Goal: Information Seeking & Learning: Find specific fact

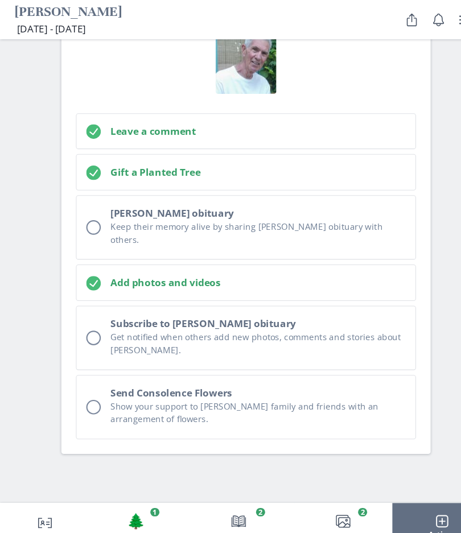
scroll to position [3580, 0]
click at [87, 183] on button "[PERSON_NAME] obituary Keep their memory alive by sharing [PERSON_NAME] obituar…" at bounding box center [230, 213] width 319 height 60
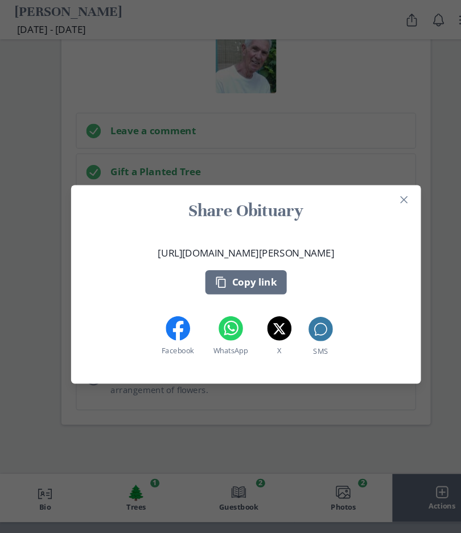
click at [384, 187] on button "Close" at bounding box center [378, 187] width 18 height 18
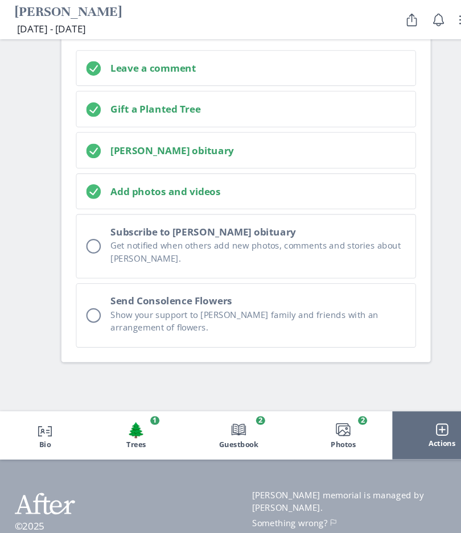
scroll to position [3640, 0]
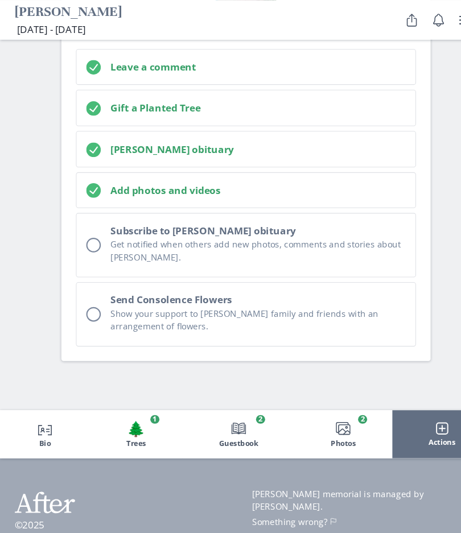
click at [82, 200] on button "Subscribe to [PERSON_NAME] obituary Get notified when others add new photos, co…" at bounding box center [230, 230] width 319 height 60
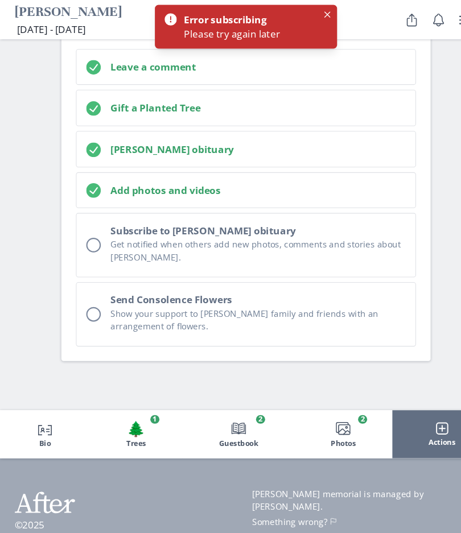
click at [87, 223] on div "Unchecked circle" at bounding box center [88, 230] width 14 height 14
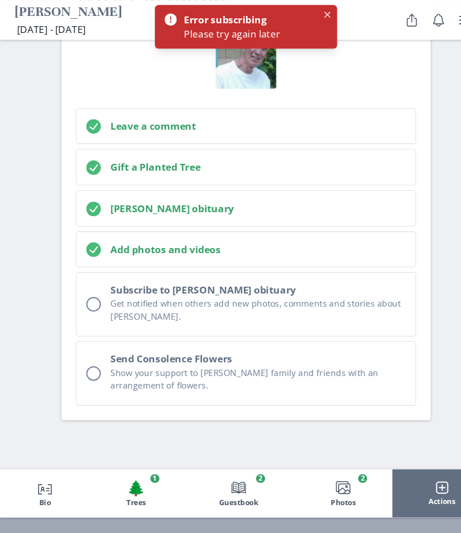
scroll to position [3584, 0]
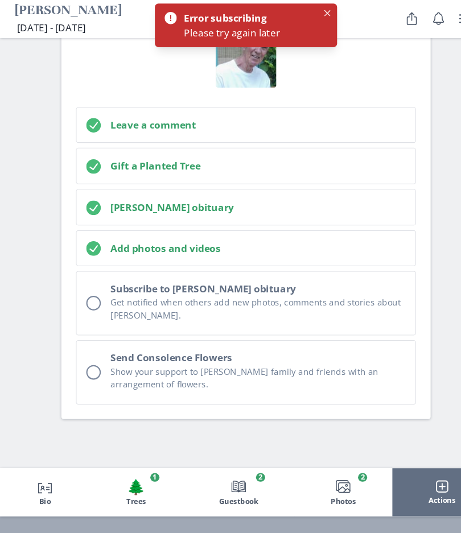
click at [310, 14] on button "Close" at bounding box center [307, 14] width 14 height 14
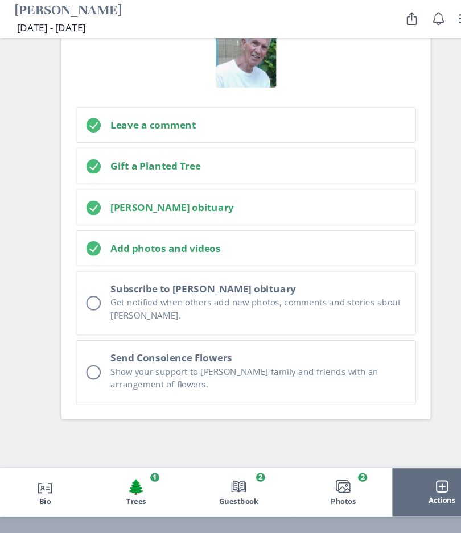
click at [88, 279] on div "Unchecked circle" at bounding box center [88, 286] width 14 height 14
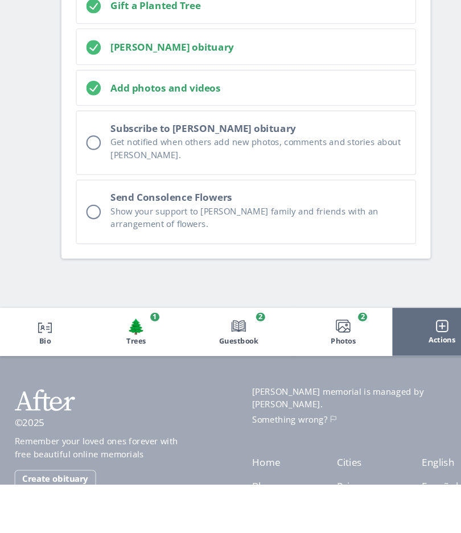
scroll to position [3658, 0]
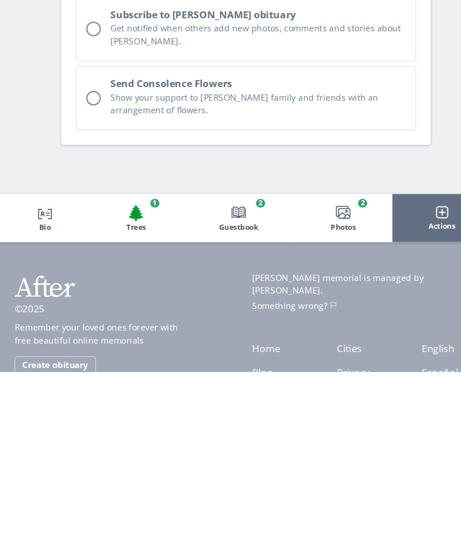
click at [233, 367] on button "Book Guestbook 2" at bounding box center [223, 389] width 105 height 44
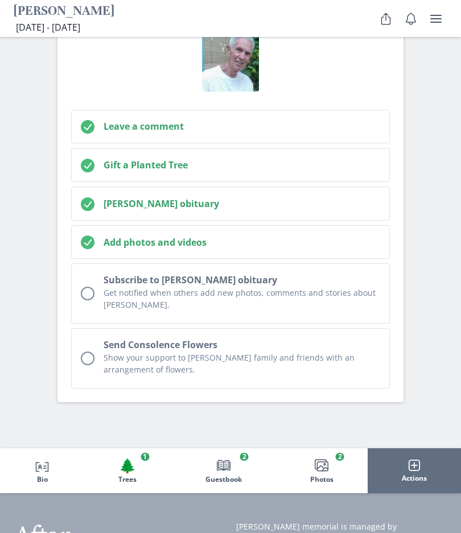
scroll to position [3578, 0]
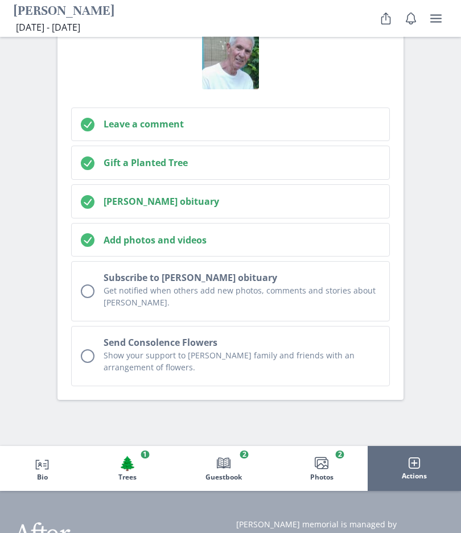
click at [88, 285] on div "Unchecked circle" at bounding box center [88, 292] width 14 height 14
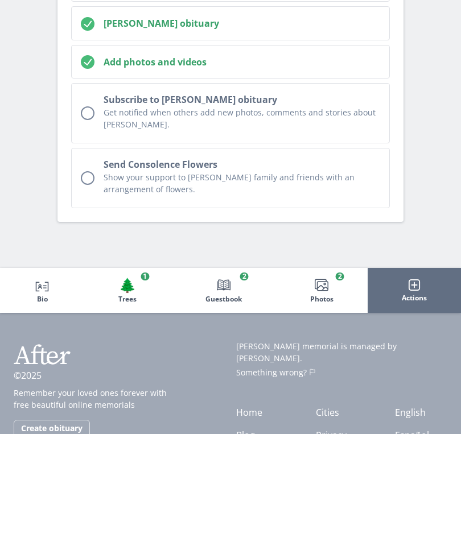
scroll to position [3658, 0]
click at [235, 394] on span "Guestbook" at bounding box center [223, 398] width 36 height 8
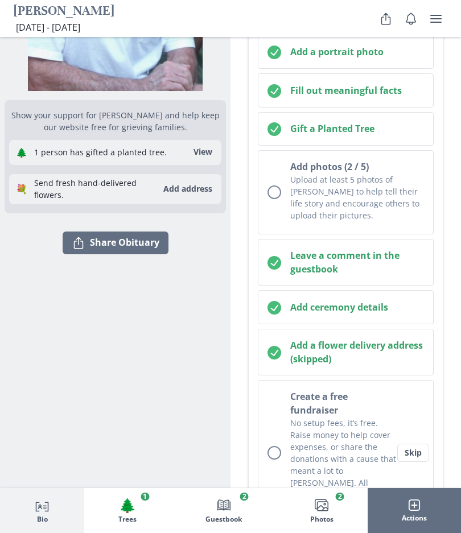
scroll to position [244, 0]
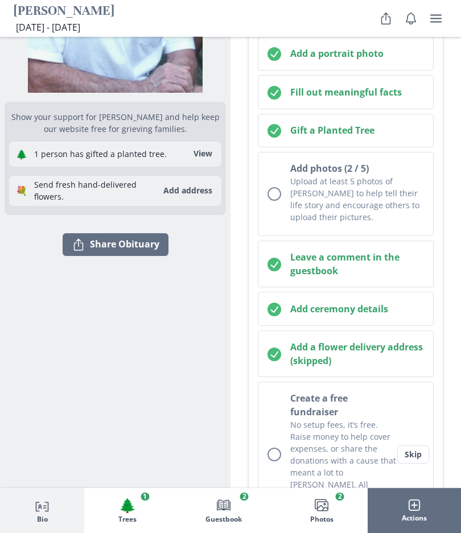
click at [205, 152] on button "View" at bounding box center [203, 155] width 32 height 18
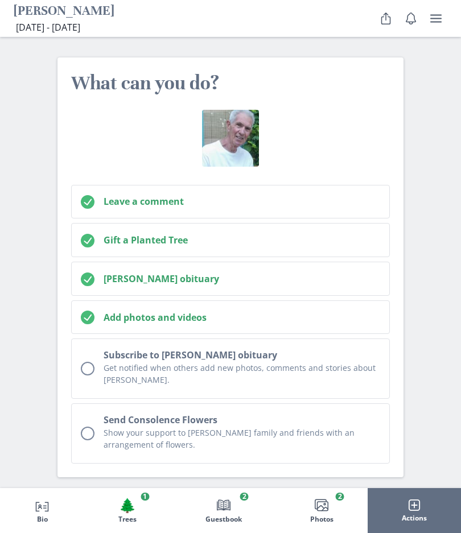
scroll to position [3515, 0]
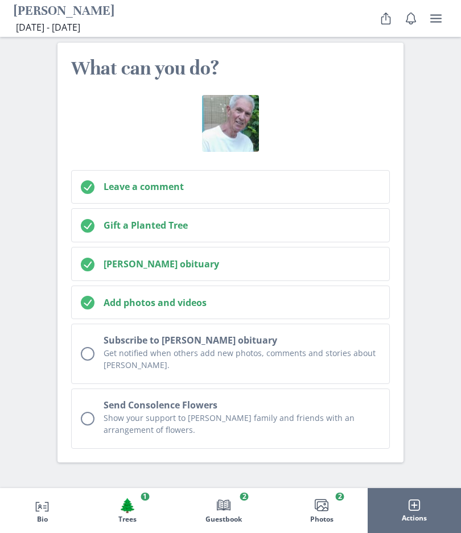
click at [88, 348] on div "Unchecked circle" at bounding box center [88, 355] width 14 height 14
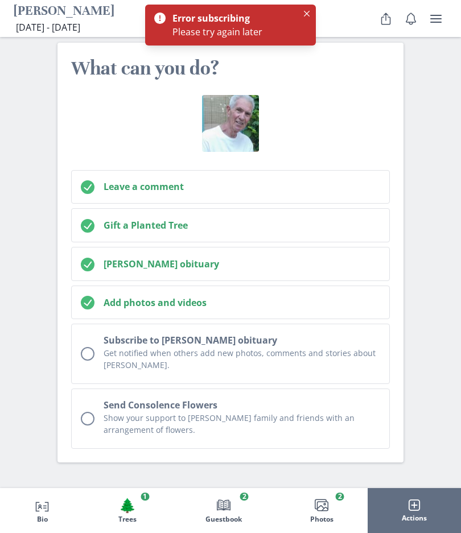
click at [359, 247] on button "[PERSON_NAME] obituary" at bounding box center [230, 264] width 319 height 34
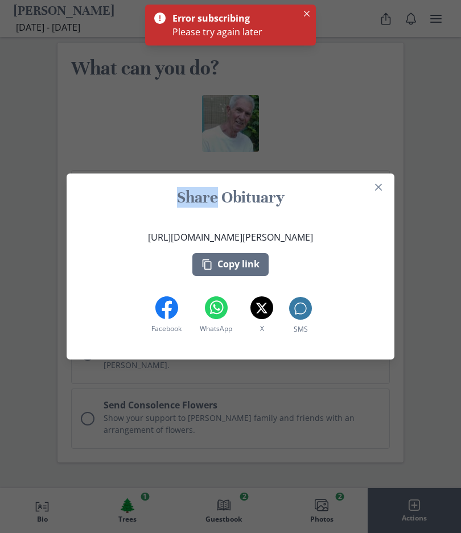
click at [389, 203] on section "Share Obituary [URL][DOMAIN_NAME][PERSON_NAME] Copy link Facebook Facebook What…" at bounding box center [231, 267] width 328 height 186
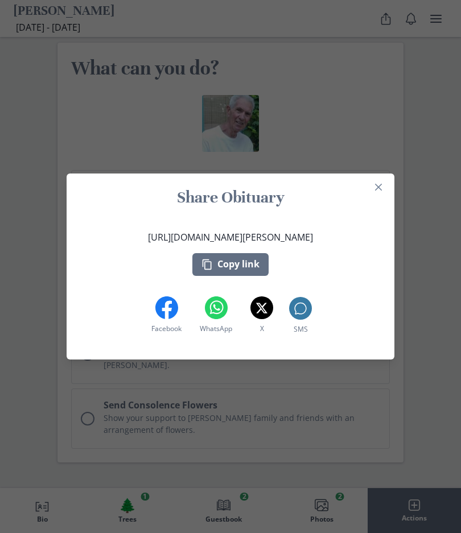
click at [386, 196] on button "Close" at bounding box center [378, 187] width 18 height 18
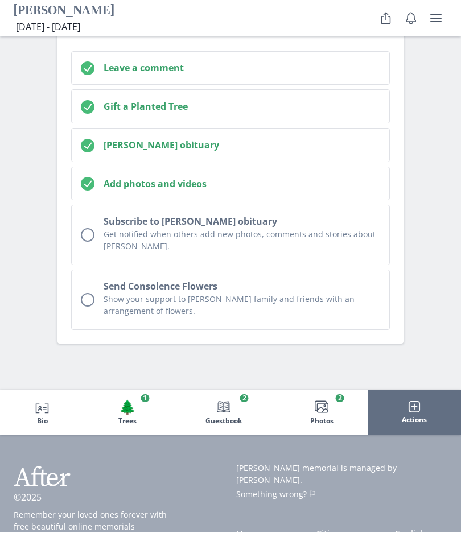
scroll to position [3658, 0]
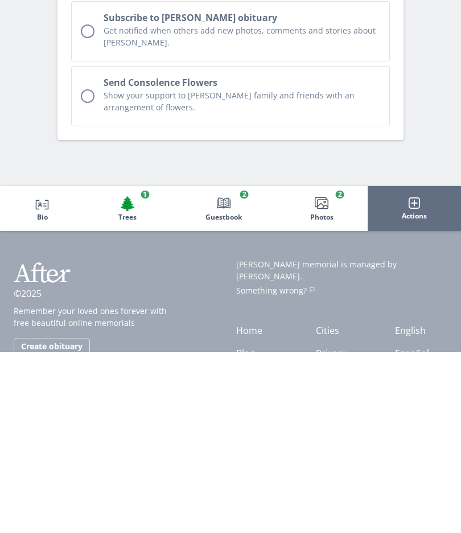
click at [421, 367] on button "Actions" at bounding box center [414, 389] width 93 height 44
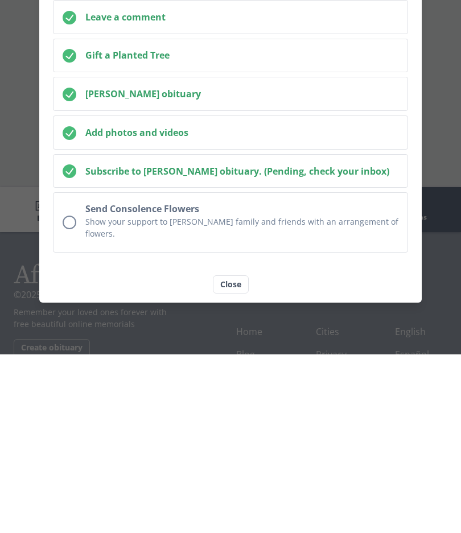
scroll to position [3644, 0]
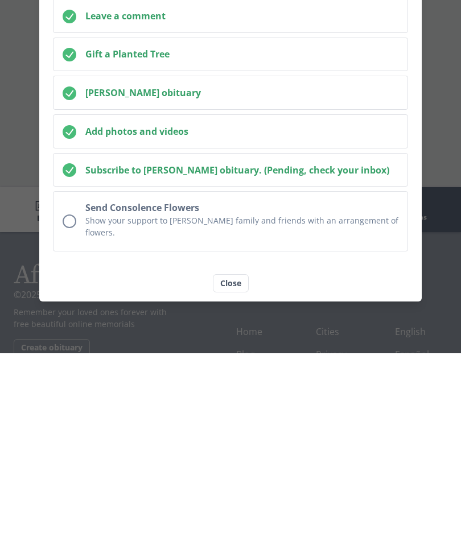
click at [436, 175] on div "What can you do? Leave a comment Gift a Planted Tree Share [PERSON_NAME] obitua…" at bounding box center [230, 266] width 461 height 533
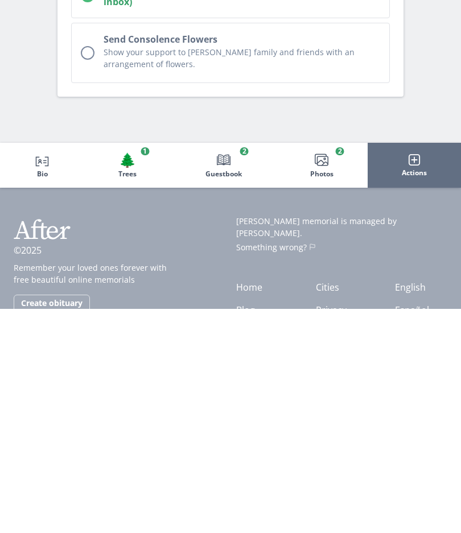
click at [339, 505] on link "Cities" at bounding box center [327, 511] width 23 height 13
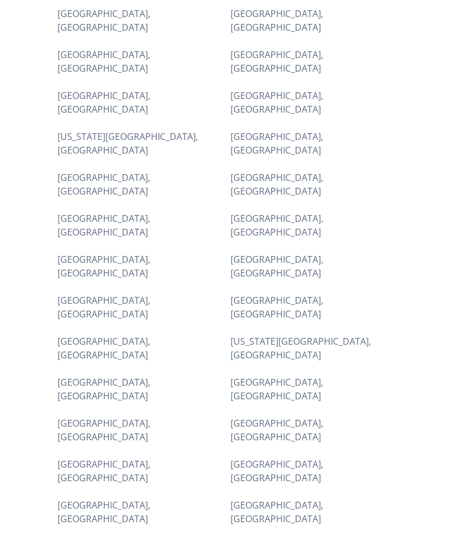
scroll to position [232, 0]
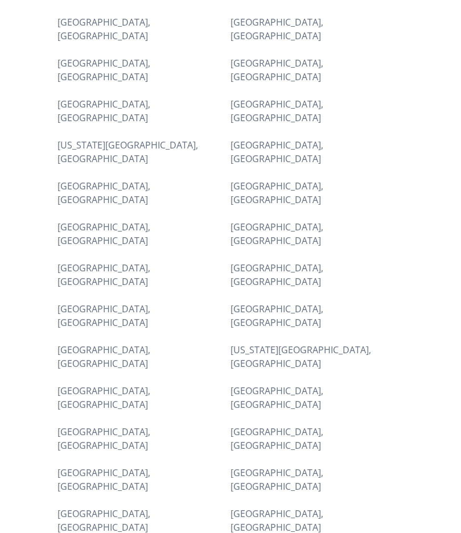
click at [108, 426] on link "[GEOGRAPHIC_DATA], [GEOGRAPHIC_DATA]" at bounding box center [103, 439] width 93 height 26
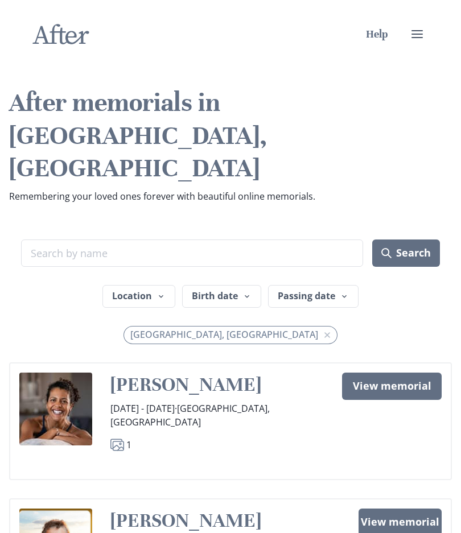
click at [304, 240] on input "Search term" at bounding box center [192, 253] width 342 height 27
type input "[PERSON_NAME]"
click at [408, 240] on button "Search" at bounding box center [406, 253] width 68 height 27
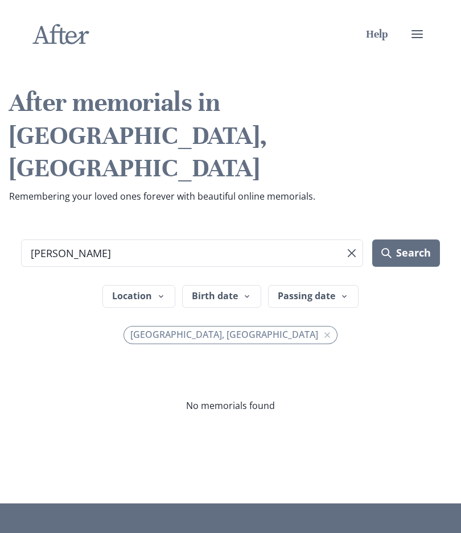
click at [164, 292] on icon "button" at bounding box center [161, 296] width 9 height 9
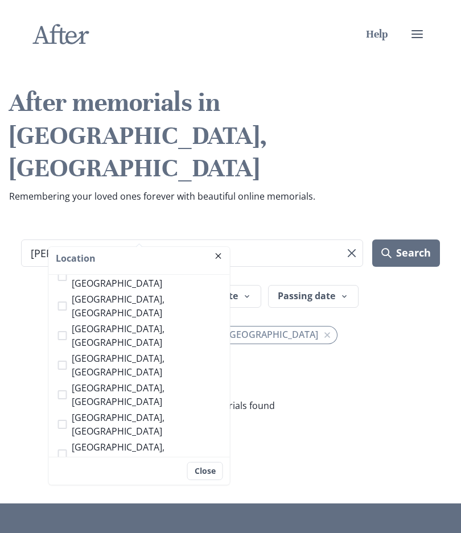
scroll to position [335, 0]
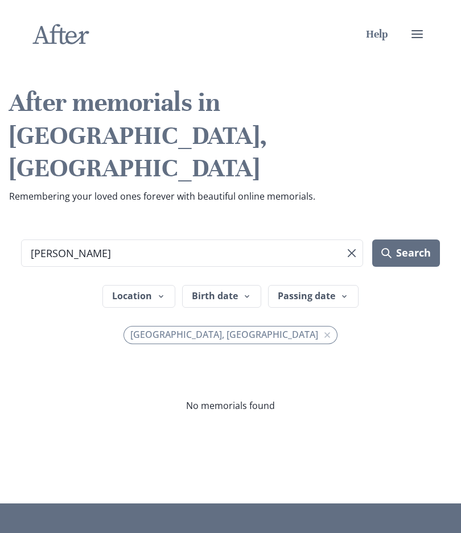
click at [230, 285] on button "Birth date" at bounding box center [221, 296] width 79 height 23
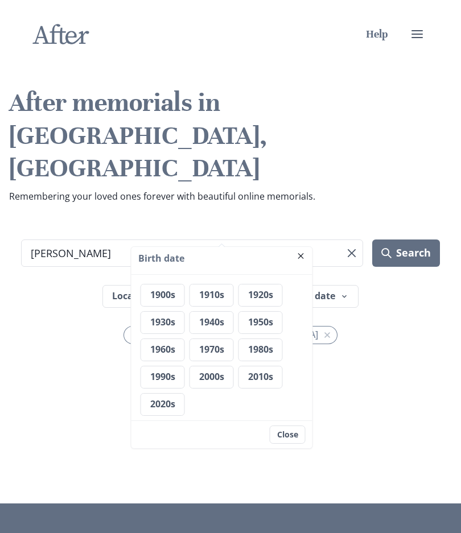
click at [170, 323] on button "1930s" at bounding box center [163, 322] width 44 height 23
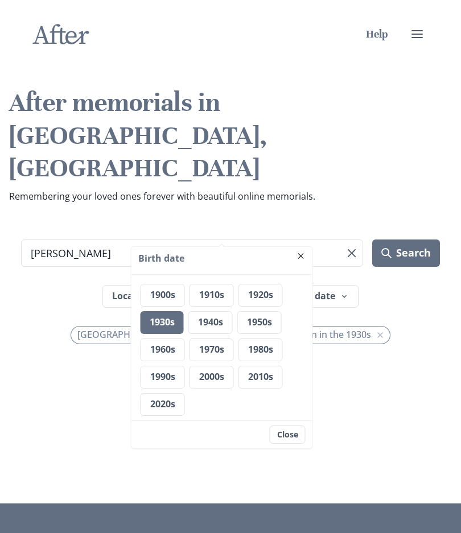
click at [204, 261] on h3 "Birth date" at bounding box center [221, 259] width 167 height 14
click at [299, 437] on button "Close" at bounding box center [288, 435] width 36 height 18
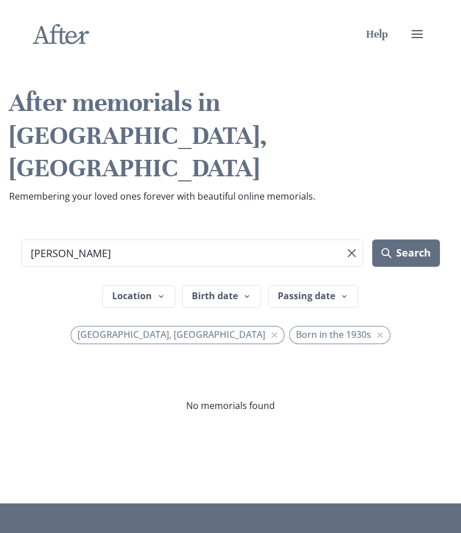
click at [340, 292] on icon "button" at bounding box center [344, 296] width 9 height 9
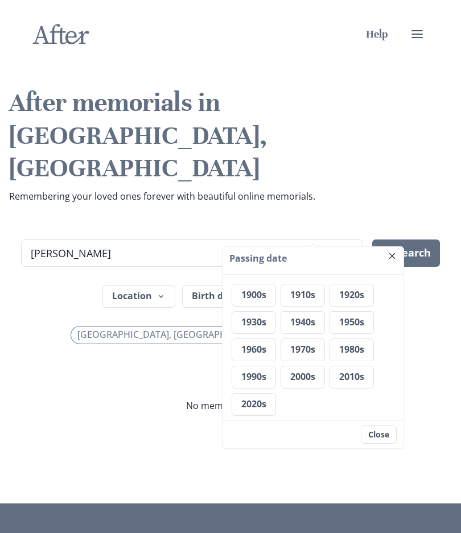
click at [315, 373] on button "2000s" at bounding box center [303, 377] width 44 height 23
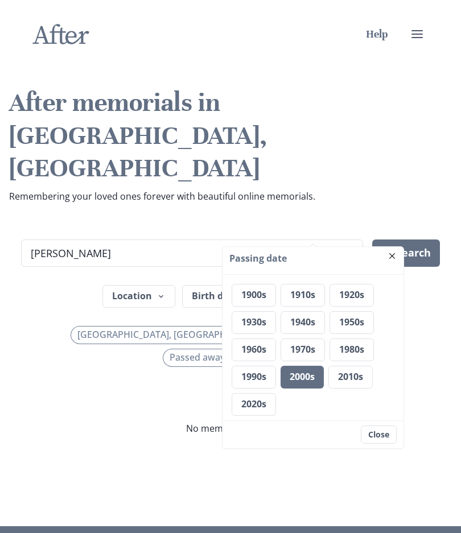
click at [385, 437] on button "Close" at bounding box center [379, 435] width 36 height 18
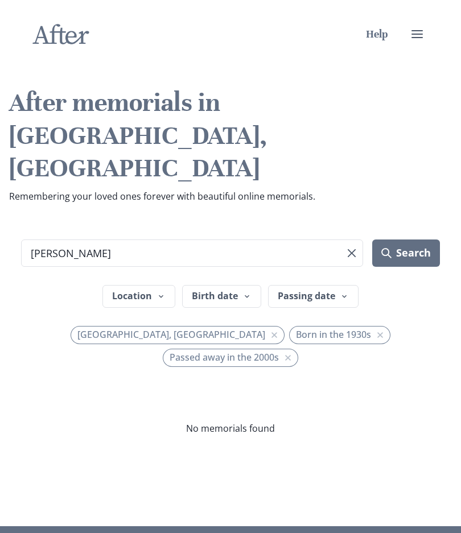
click at [279, 352] on span "Passed away in the 2000s" at bounding box center [224, 357] width 109 height 11
click at [420, 240] on button "Search" at bounding box center [406, 253] width 68 height 27
click at [415, 240] on button "Search" at bounding box center [406, 253] width 68 height 27
